Goal: Feedback & Contribution: Leave review/rating

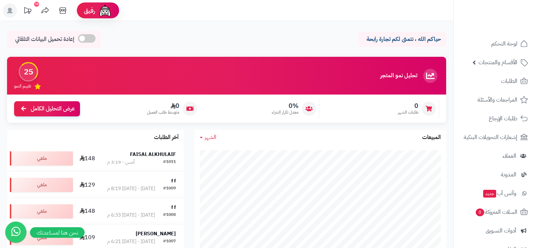
click at [68, 10] on icon at bounding box center [63, 11] width 14 height 14
click at [501, 100] on span "المراجعات والأسئلة" at bounding box center [497, 100] width 39 height 10
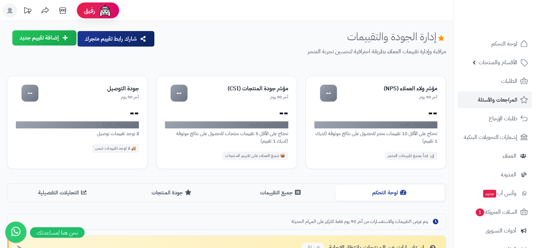
click at [54, 39] on button "إضافة تقييم جديد" at bounding box center [44, 37] width 64 height 15
click at [61, 37] on button "إضافة تقييم جديد" at bounding box center [44, 37] width 64 height 15
click at [66, 37] on icon at bounding box center [65, 38] width 5 height 6
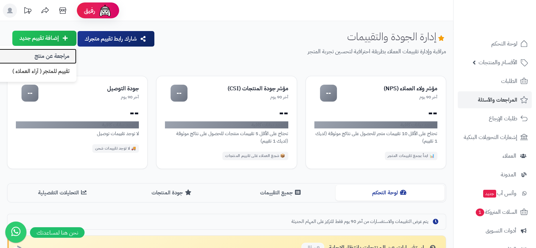
click at [57, 57] on link "مراجعة عن منتج" at bounding box center [31, 56] width 92 height 15
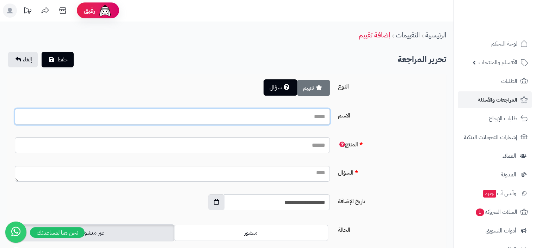
click at [317, 118] on input "الاسم" at bounding box center [172, 116] width 315 height 16
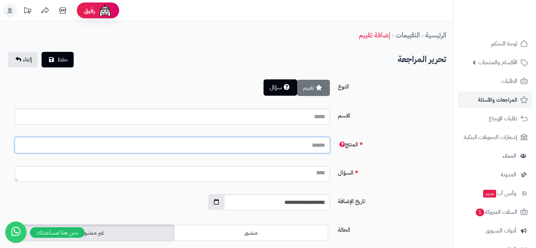
click at [285, 148] on input "المنتج" at bounding box center [172, 145] width 315 height 16
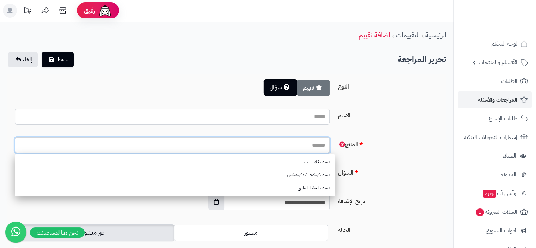
scroll to position [35, 0]
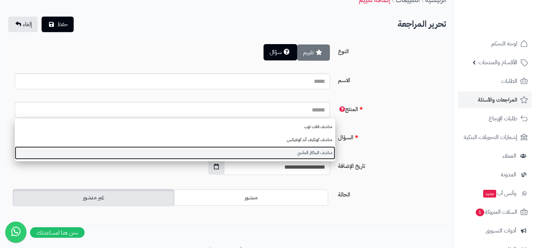
click at [323, 153] on link "مناشف الجاكار الماسي" at bounding box center [175, 152] width 320 height 13
type input "**********"
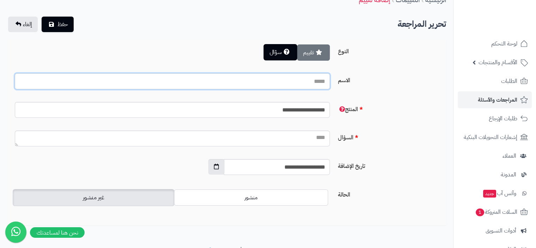
click at [315, 83] on input "الاسم" at bounding box center [172, 81] width 315 height 16
type input "*******"
